Goal: Task Accomplishment & Management: Use online tool/utility

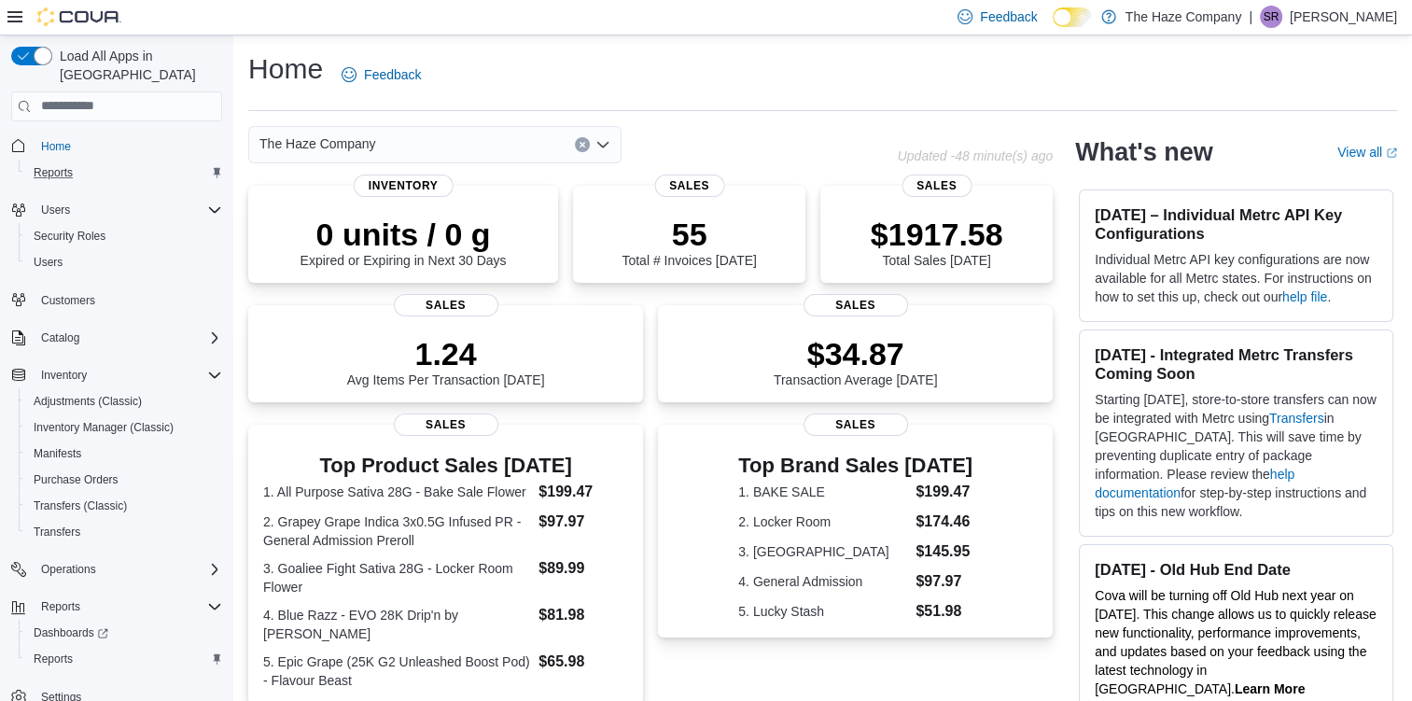
drag, startPoint x: 0, startPoint y: 0, endPoint x: 115, endPoint y: 148, distance: 187.6
click at [115, 161] on div "Reports" at bounding box center [124, 172] width 196 height 22
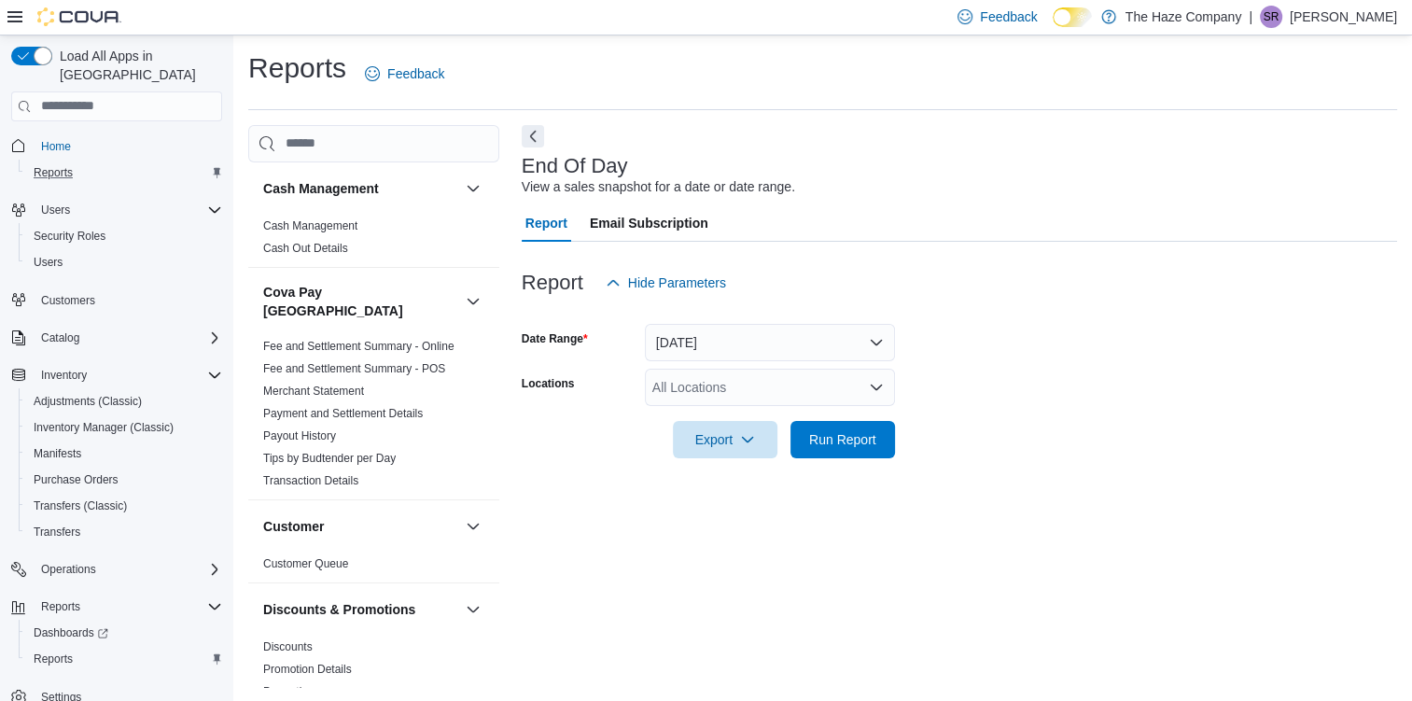
scroll to position [2, 0]
click at [836, 442] on span "Run Report" at bounding box center [842, 438] width 67 height 19
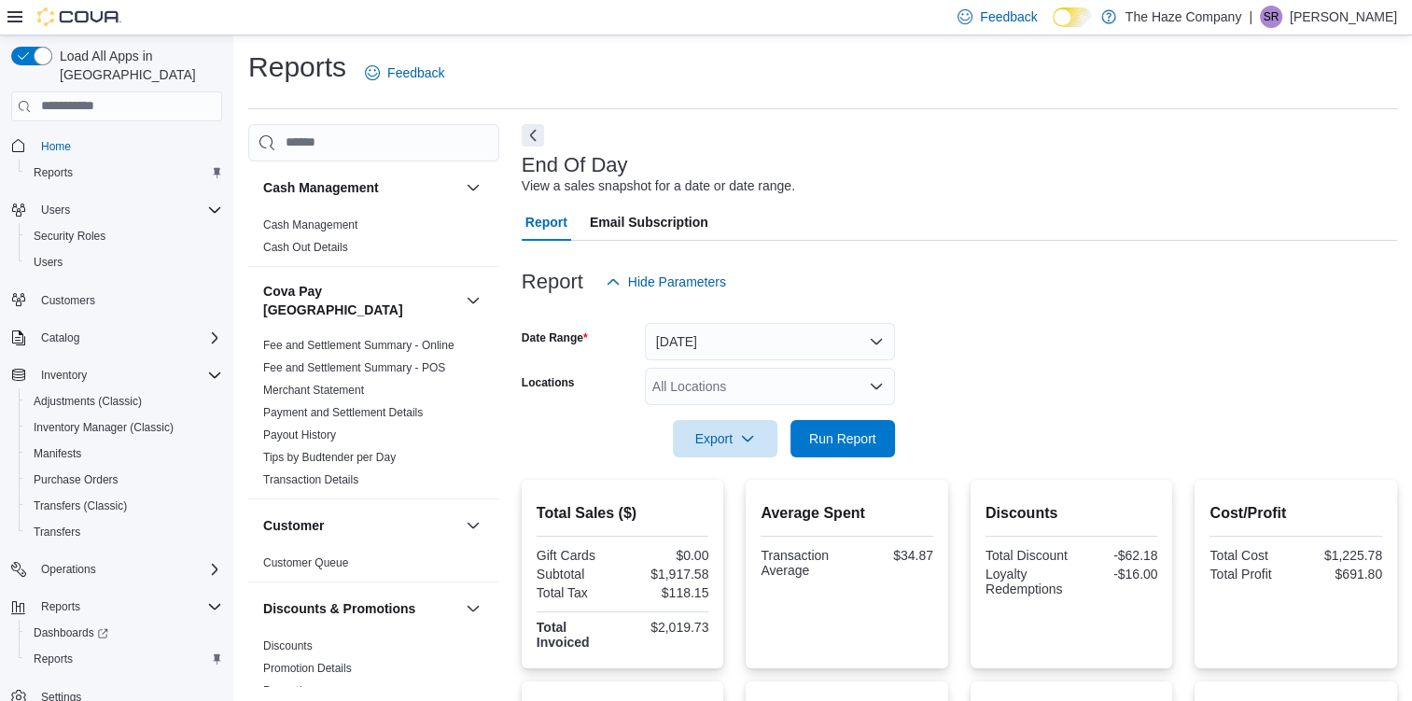
scroll to position [525, 0]
